Goal: Task Accomplishment & Management: Manage account settings

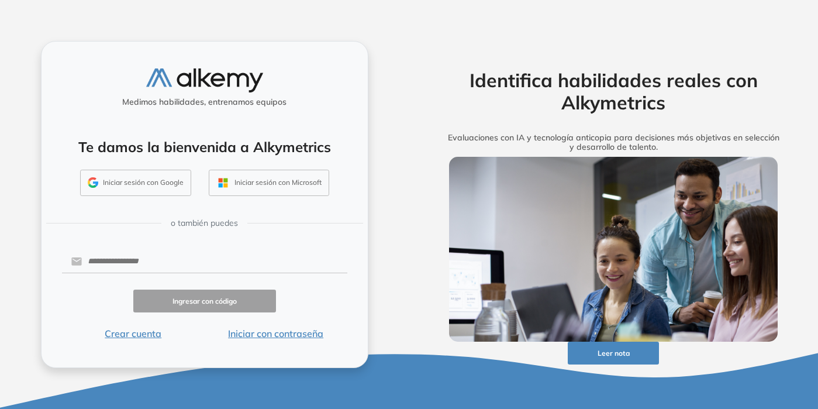
click at [164, 185] on button "Iniciar sesión con Google" at bounding box center [135, 183] width 111 height 27
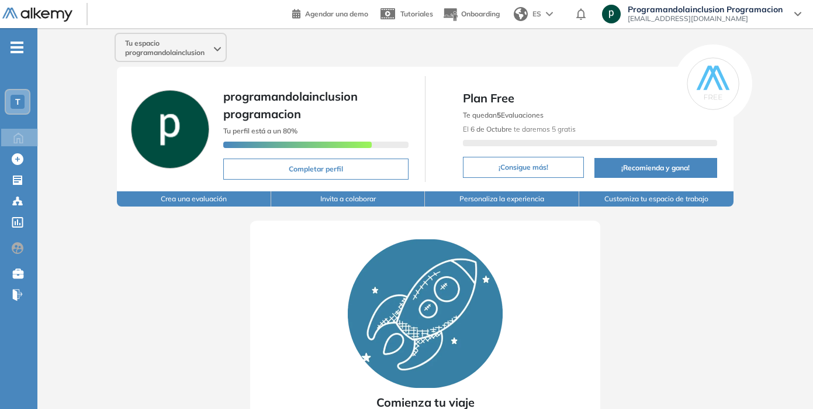
click at [652, 16] on span "[EMAIL_ADDRESS][DOMAIN_NAME]" at bounding box center [705, 18] width 155 height 9
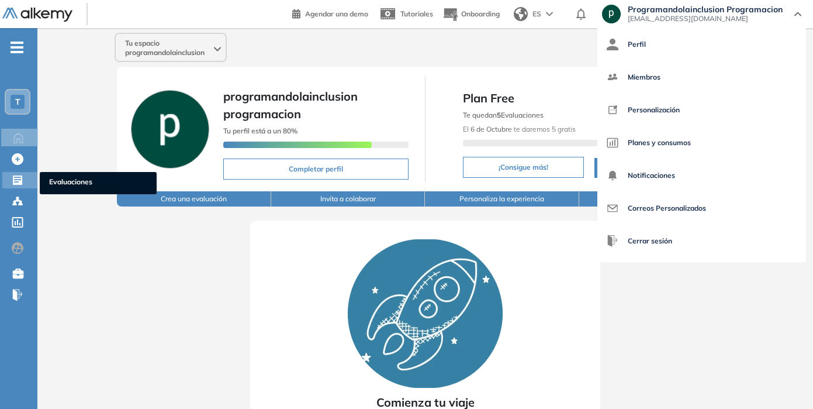
click at [20, 181] on icon at bounding box center [17, 179] width 9 height 9
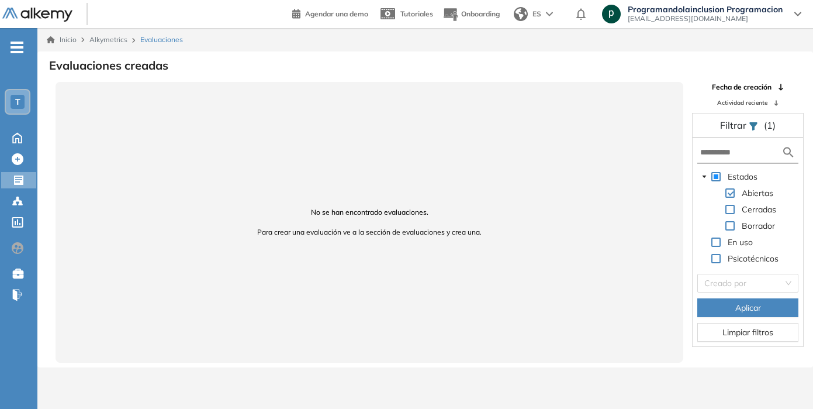
click at [653, 16] on span "[EMAIL_ADDRESS][DOMAIN_NAME]" at bounding box center [705, 18] width 155 height 9
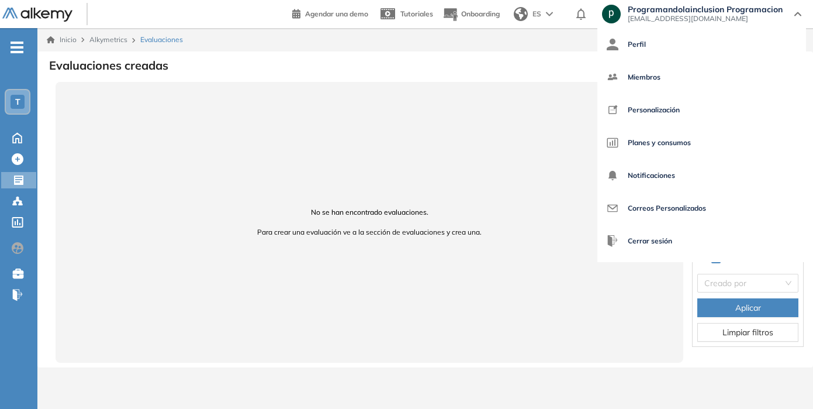
click at [653, 16] on span "[EMAIL_ADDRESS][DOMAIN_NAME]" at bounding box center [705, 18] width 155 height 9
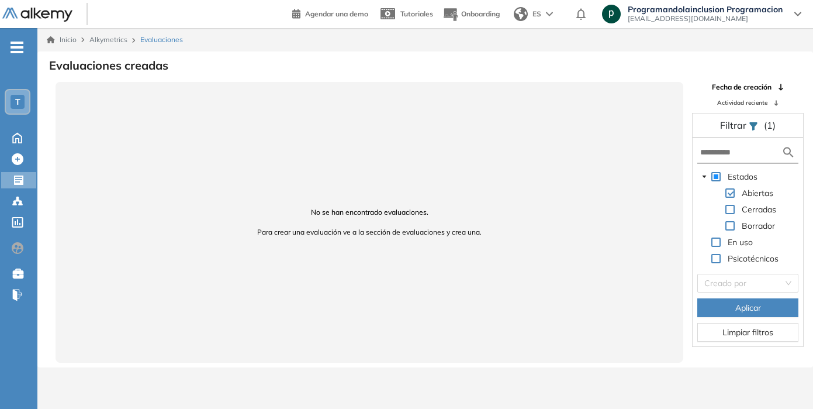
click at [646, 19] on span "[EMAIL_ADDRESS][DOMAIN_NAME]" at bounding box center [705, 18] width 155 height 9
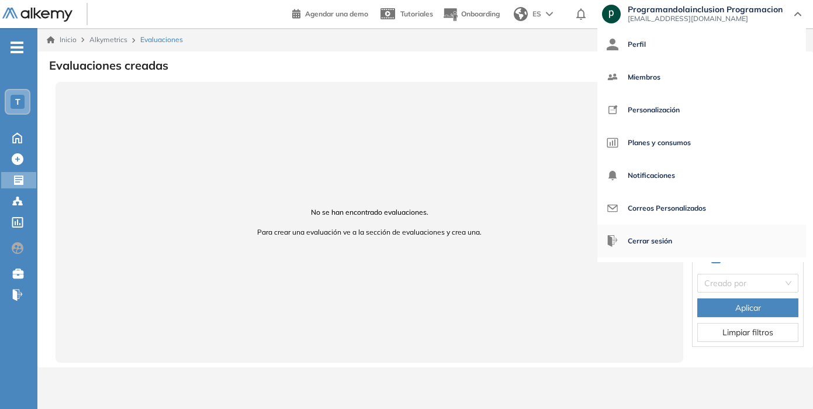
click at [640, 238] on span "Cerrar sesión" at bounding box center [650, 241] width 44 height 28
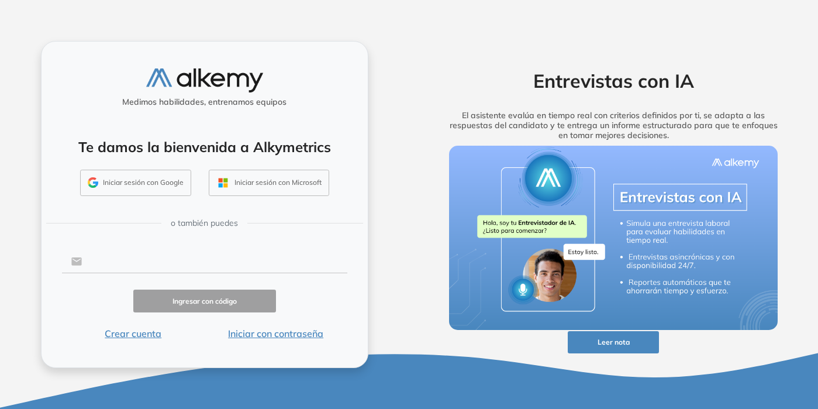
click at [170, 266] on input "text" at bounding box center [214, 261] width 265 height 22
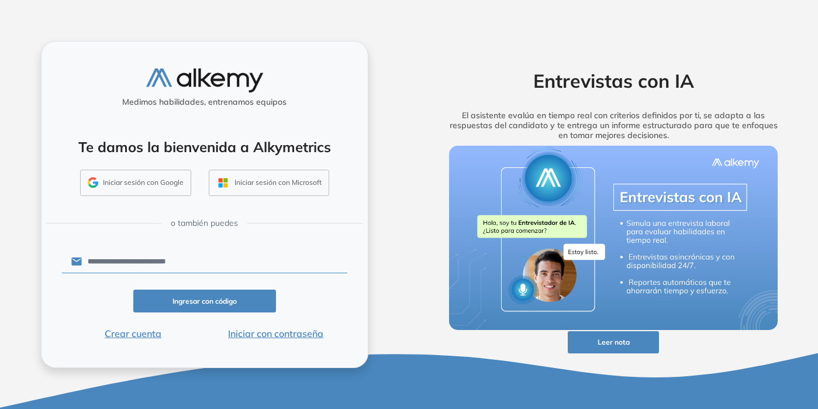
click at [279, 332] on button "Iniciar con contraseña" at bounding box center [276, 333] width 143 height 14
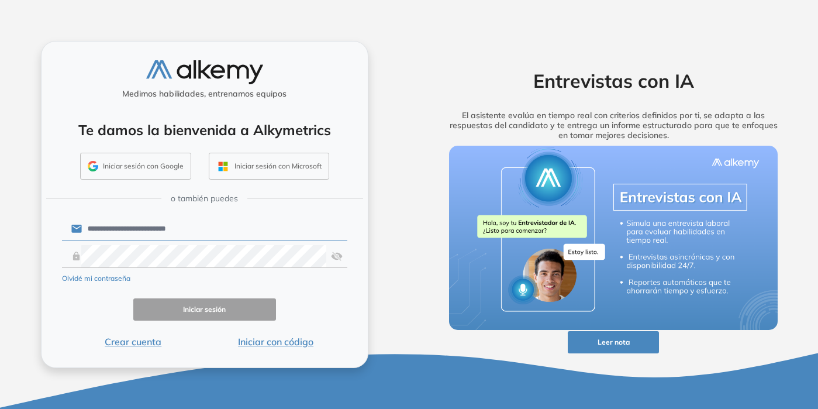
type input "**********"
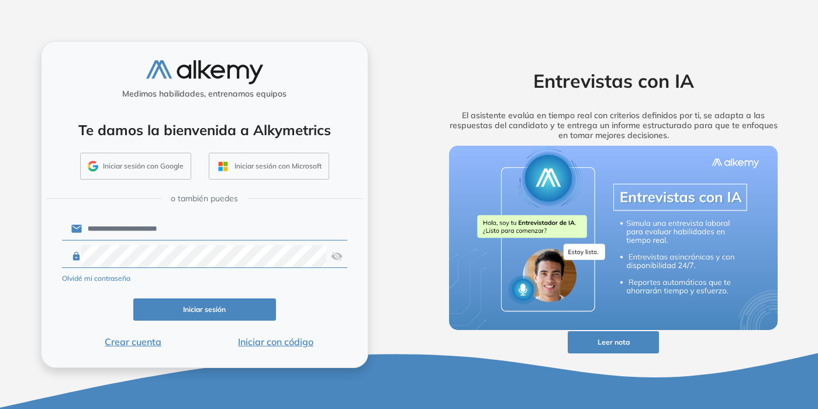
click at [244, 304] on button "Iniciar sesión" at bounding box center [204, 309] width 143 height 23
